Goal: Obtain resource: Obtain resource

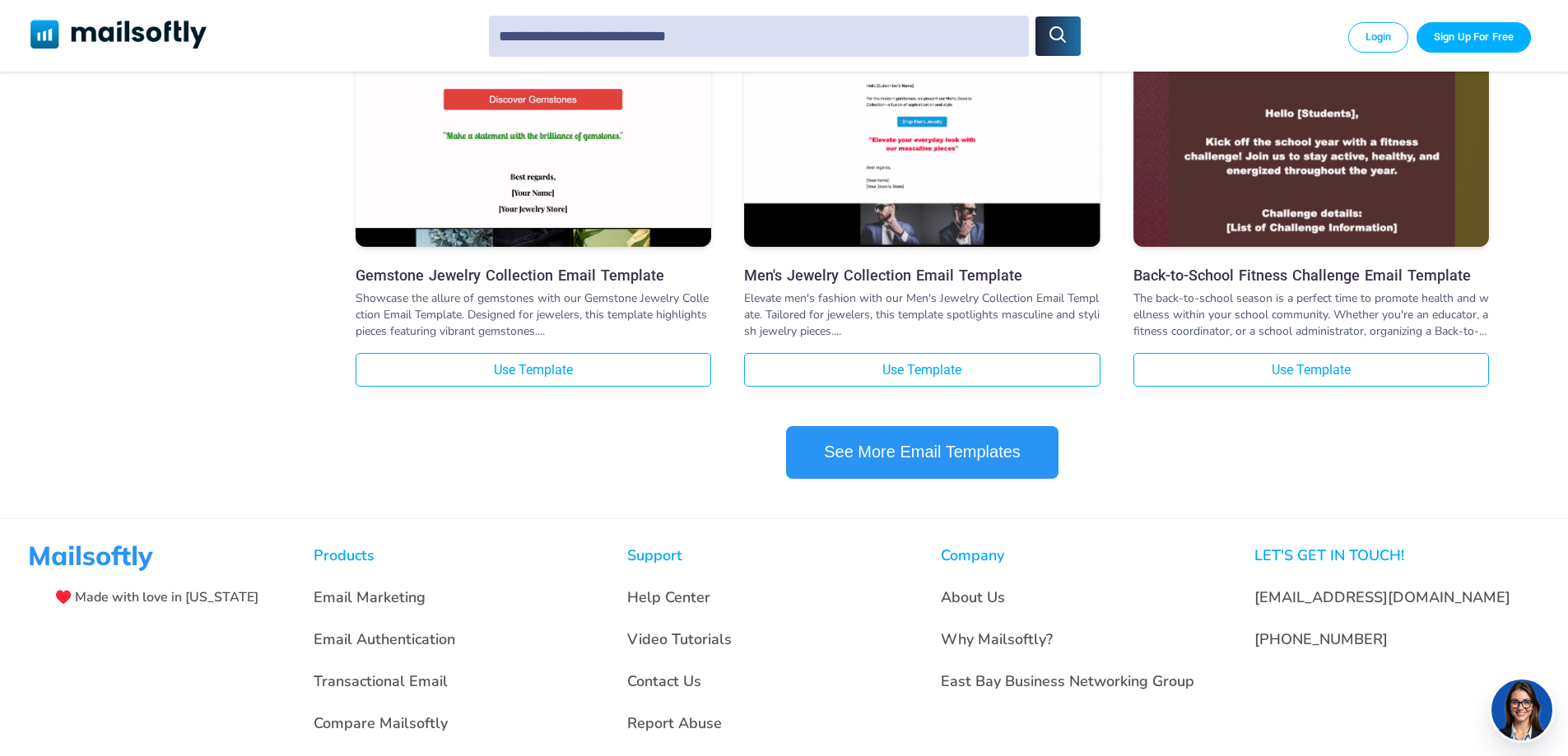
scroll to position [1645, 0]
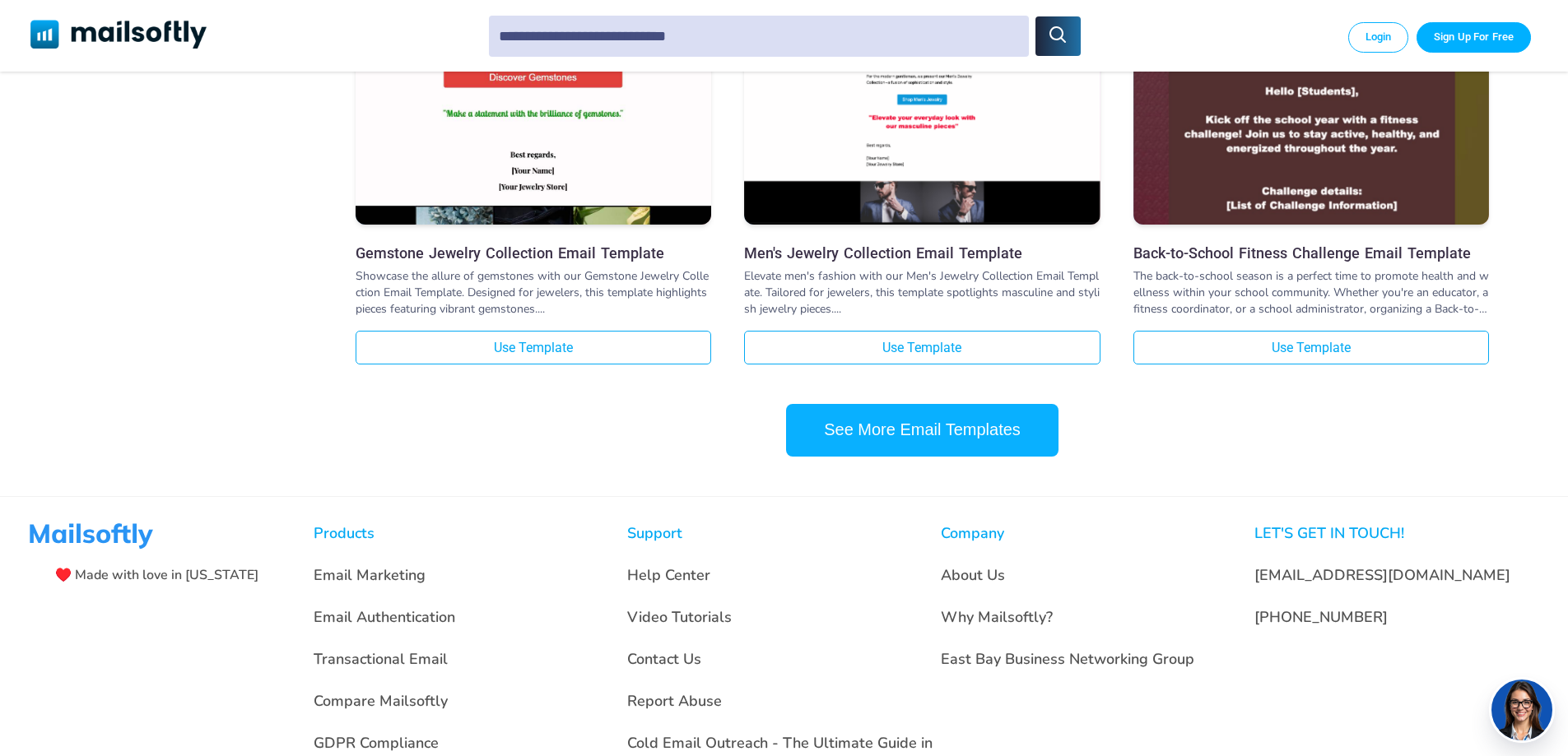
click at [965, 439] on button "See More Email Templates" at bounding box center [922, 430] width 272 height 53
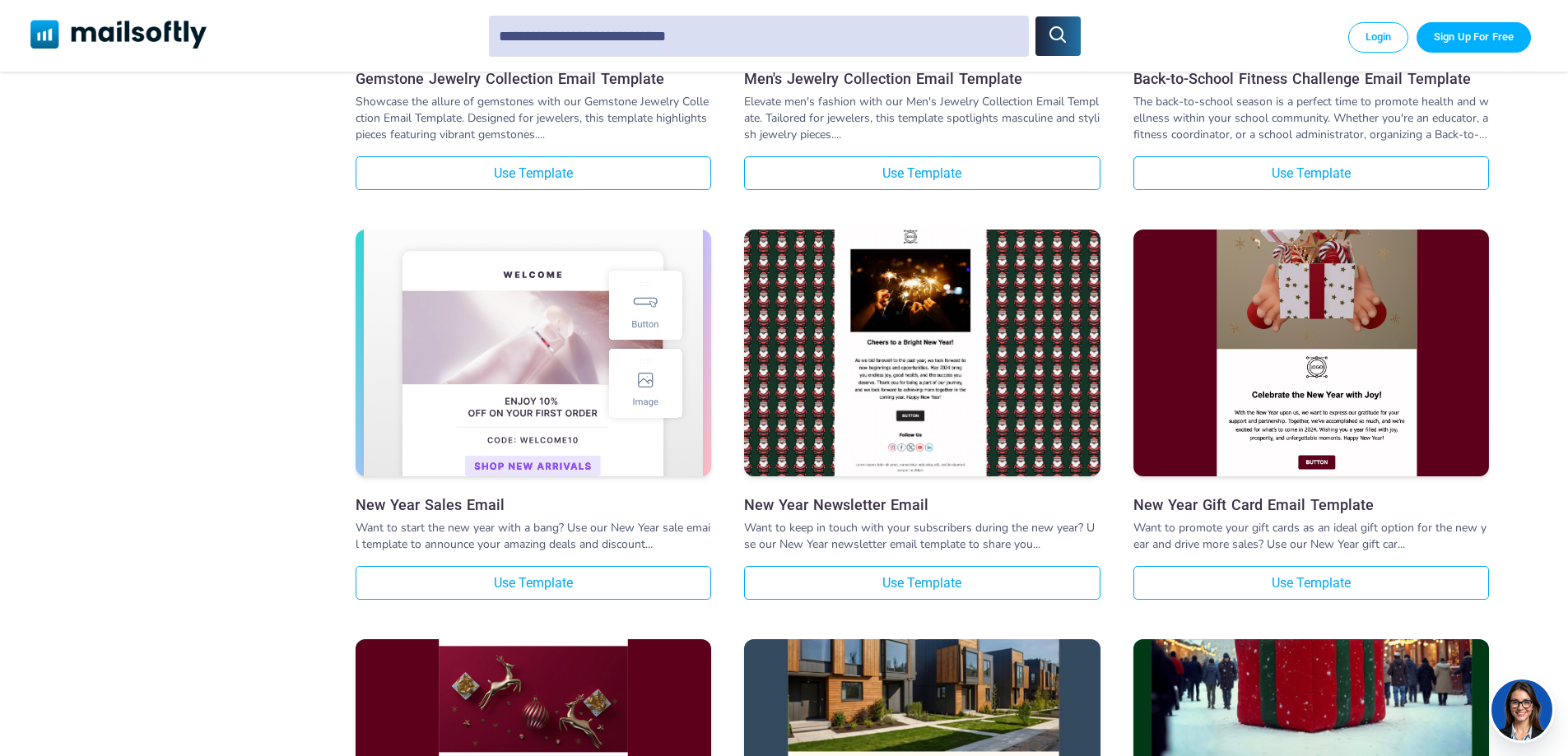
scroll to position [1824, 0]
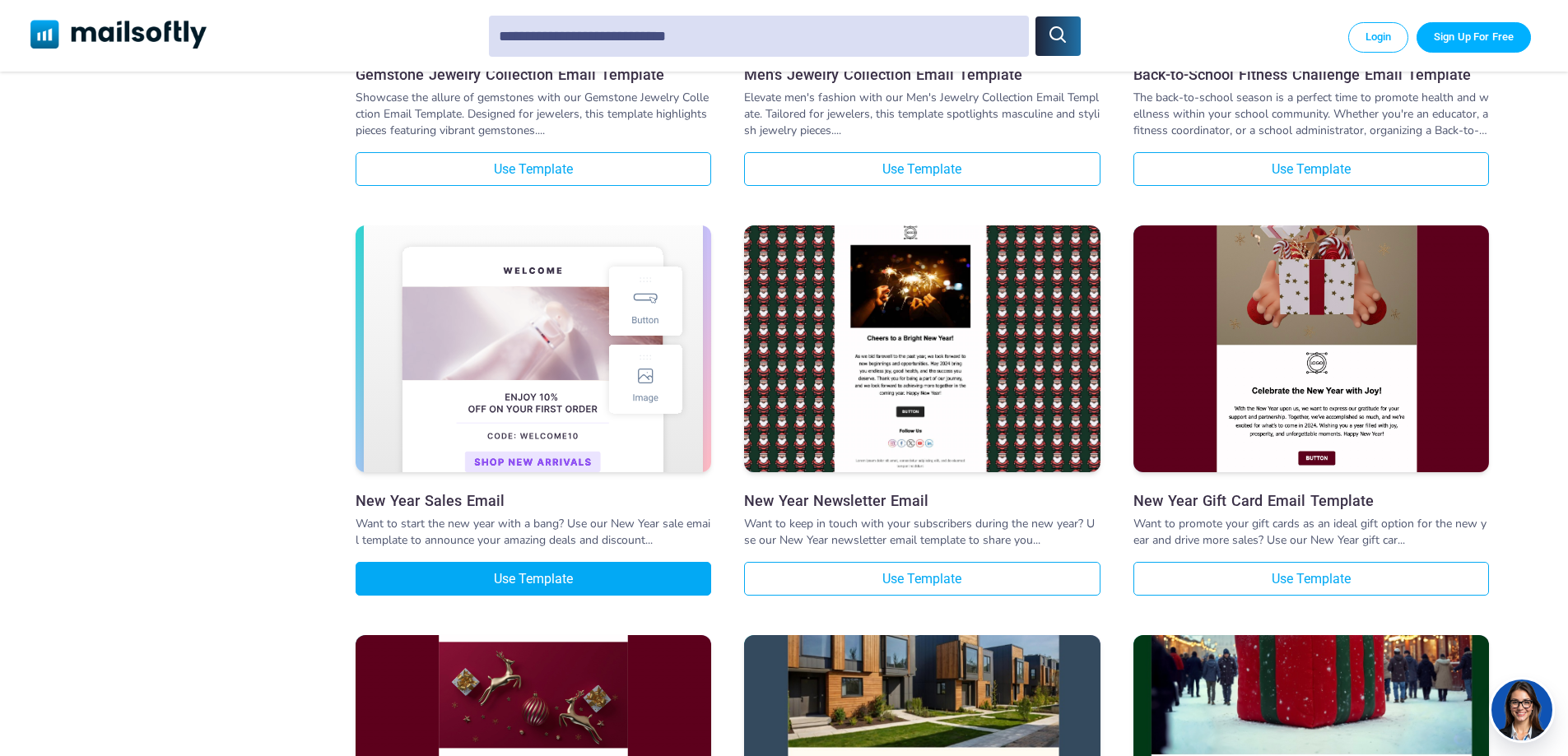
click at [553, 596] on link "Use Template" at bounding box center [533, 579] width 356 height 34
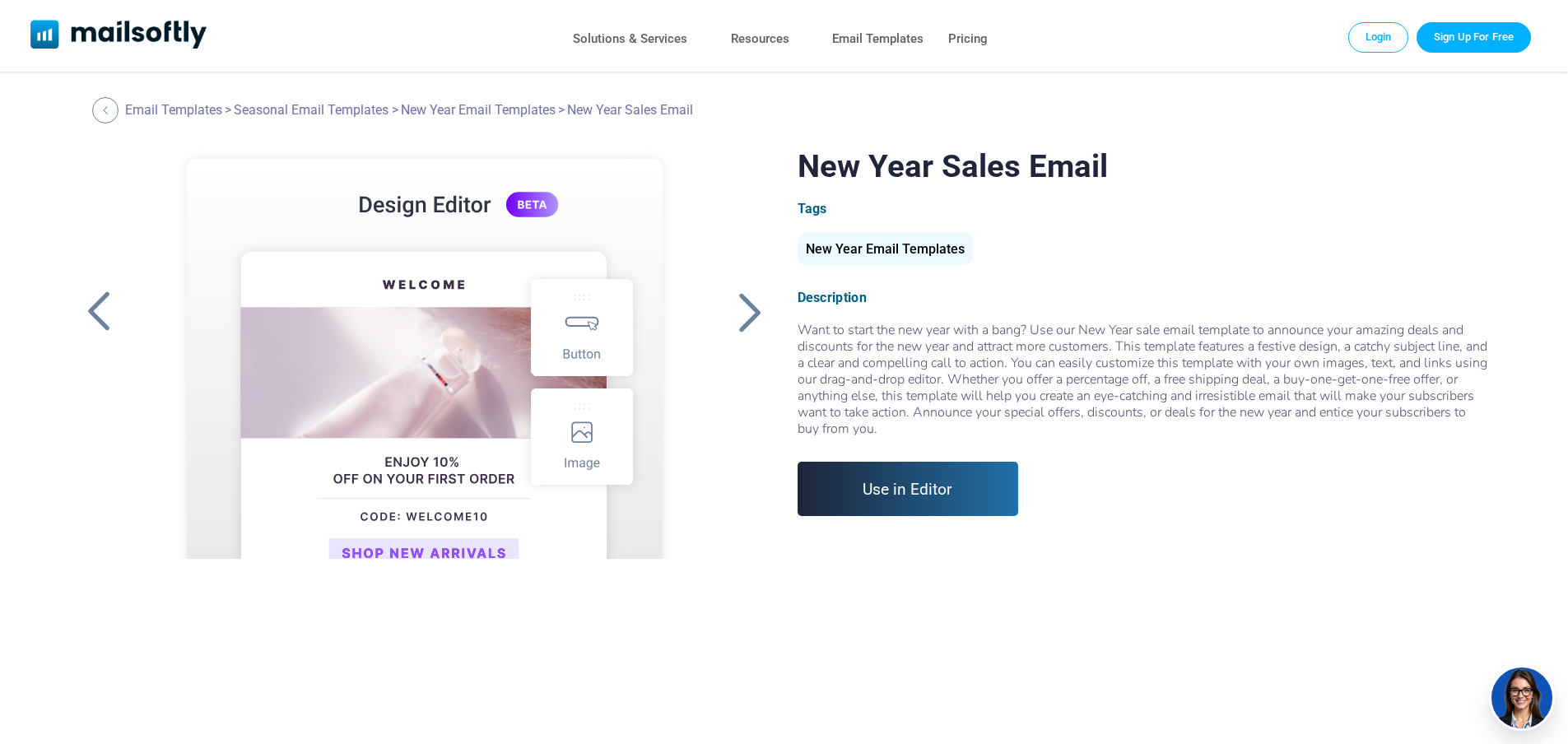
scroll to position [72, 0]
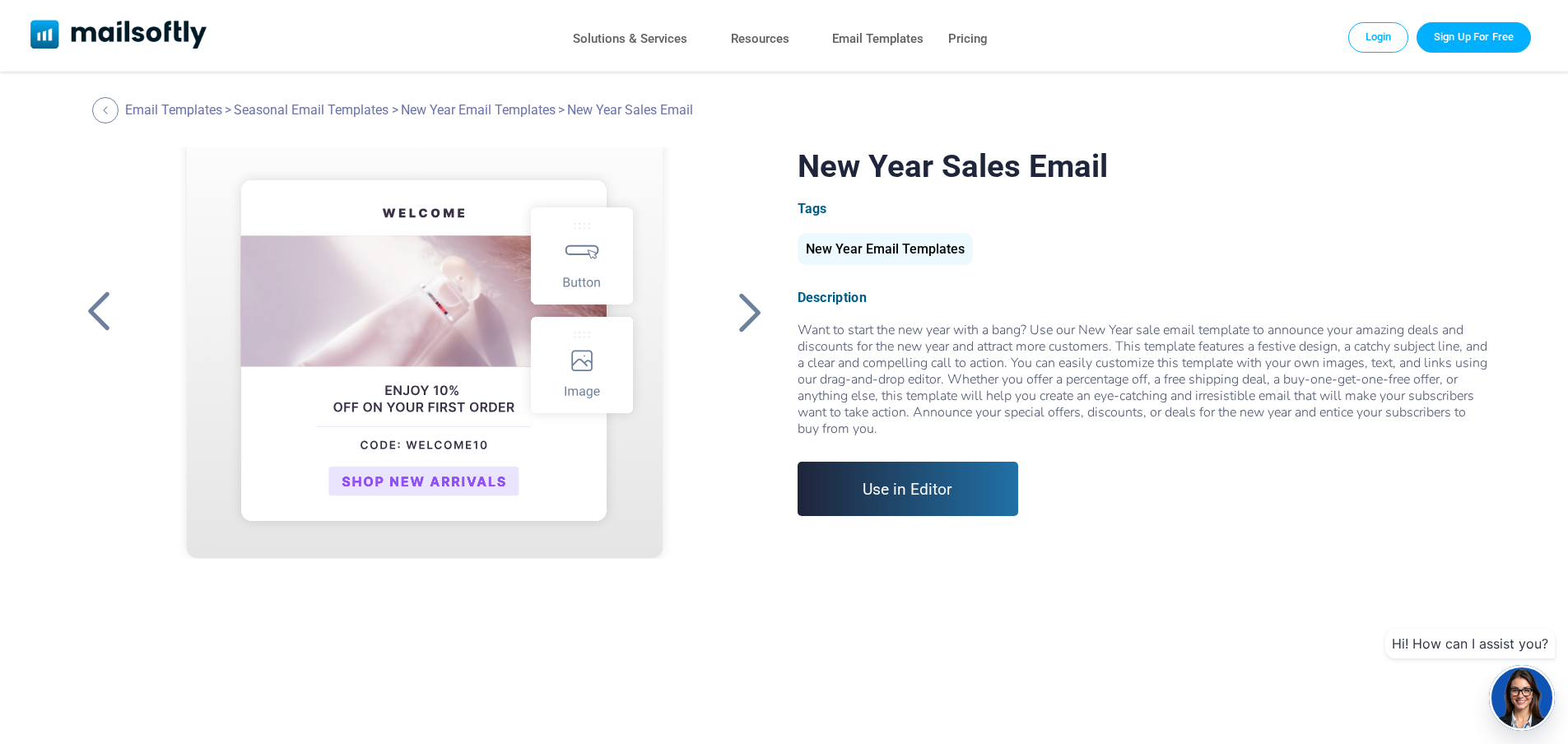
click at [936, 502] on link "Use in Editor" at bounding box center [908, 489] width 221 height 55
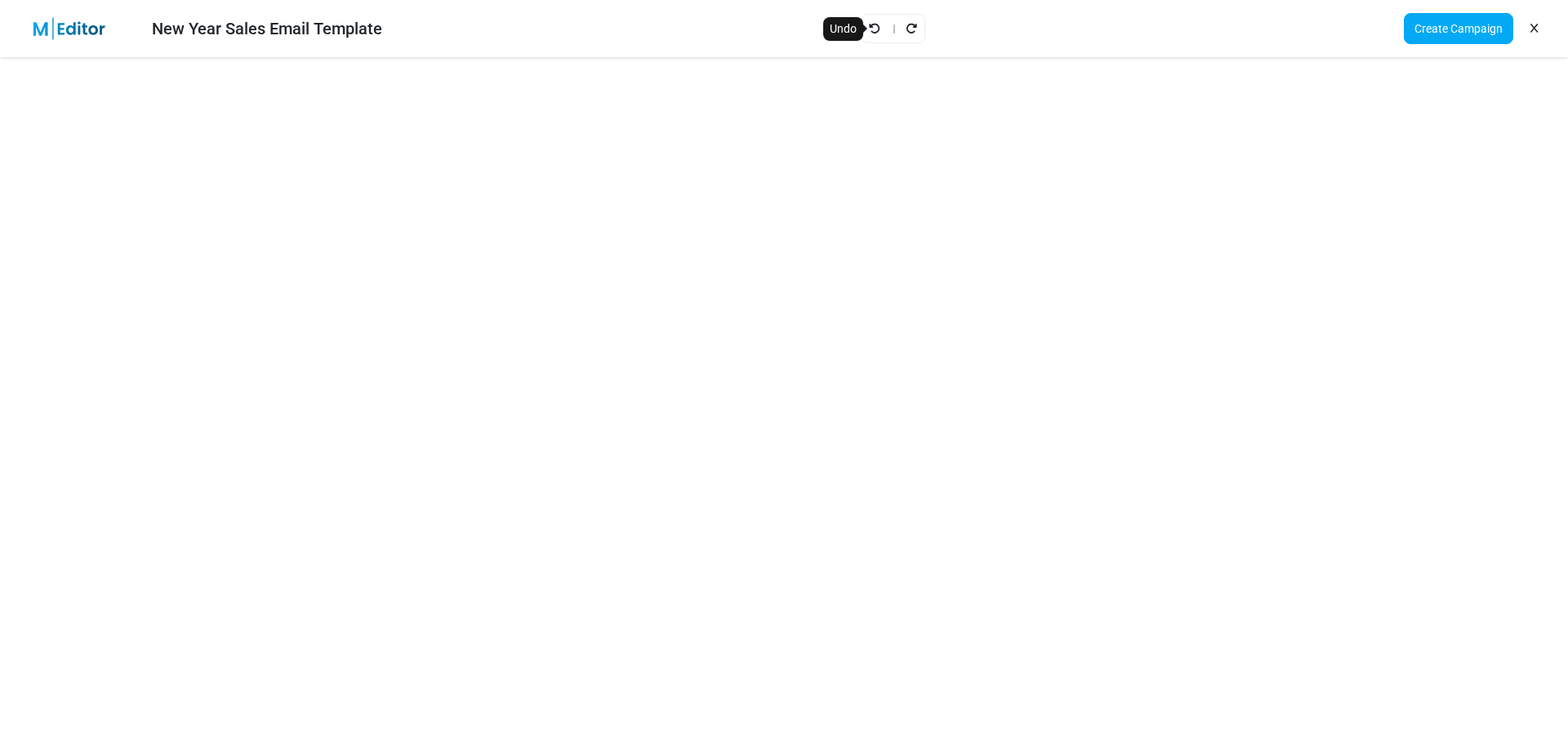
click at [872, 28] on icon "Undo" at bounding box center [874, 28] width 12 height 12
click at [1457, 24] on link "Create Campaign" at bounding box center [1459, 28] width 109 height 31
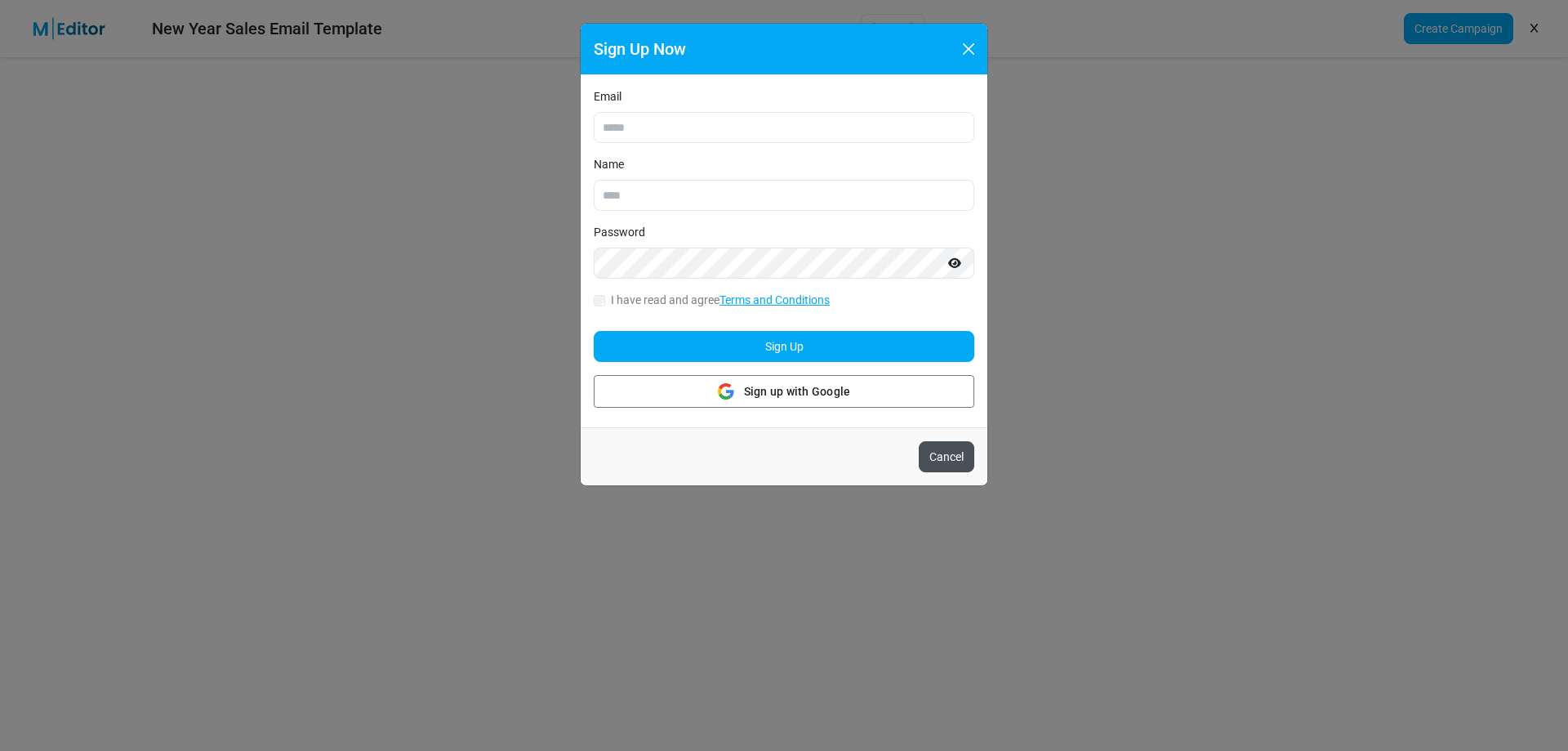
click at [946, 457] on button "Cancel" at bounding box center [946, 456] width 55 height 31
